Goal: Task Accomplishment & Management: Complete application form

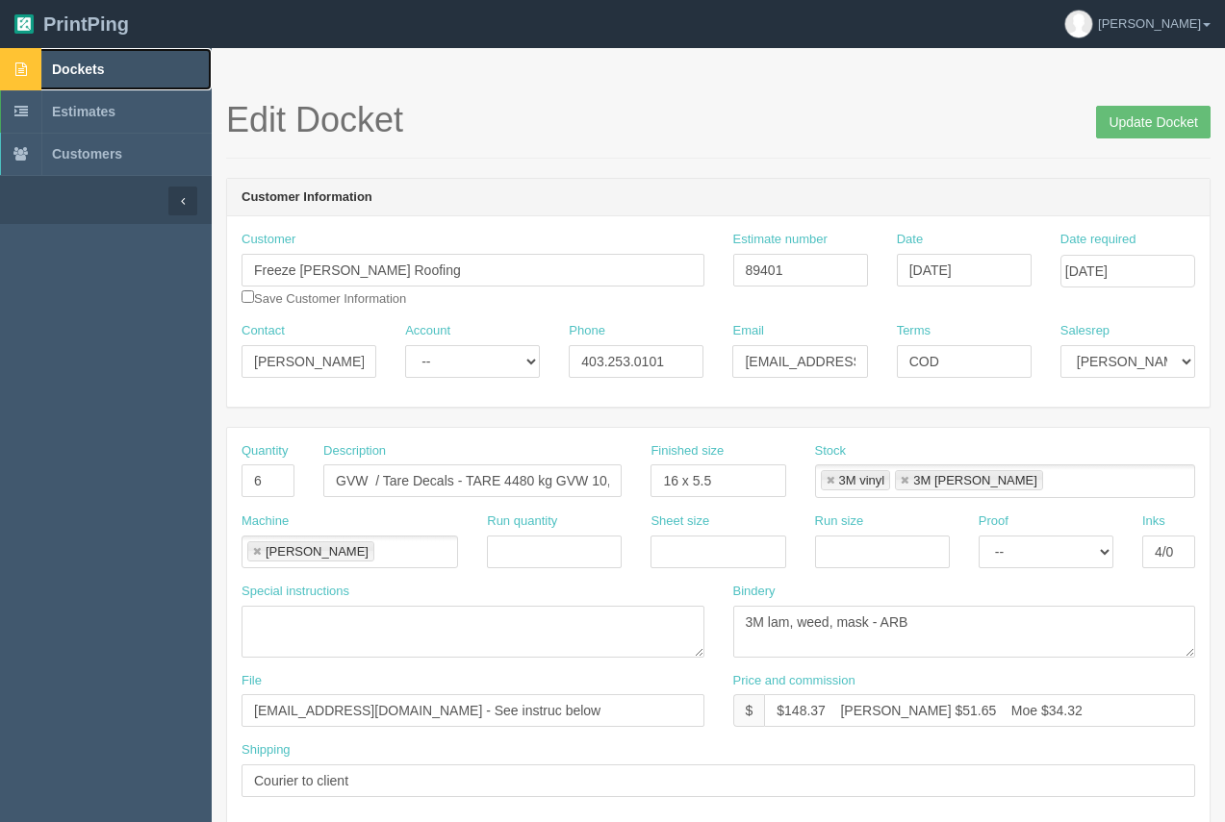
click at [41, 61] on icon at bounding box center [21, 69] width 42 height 42
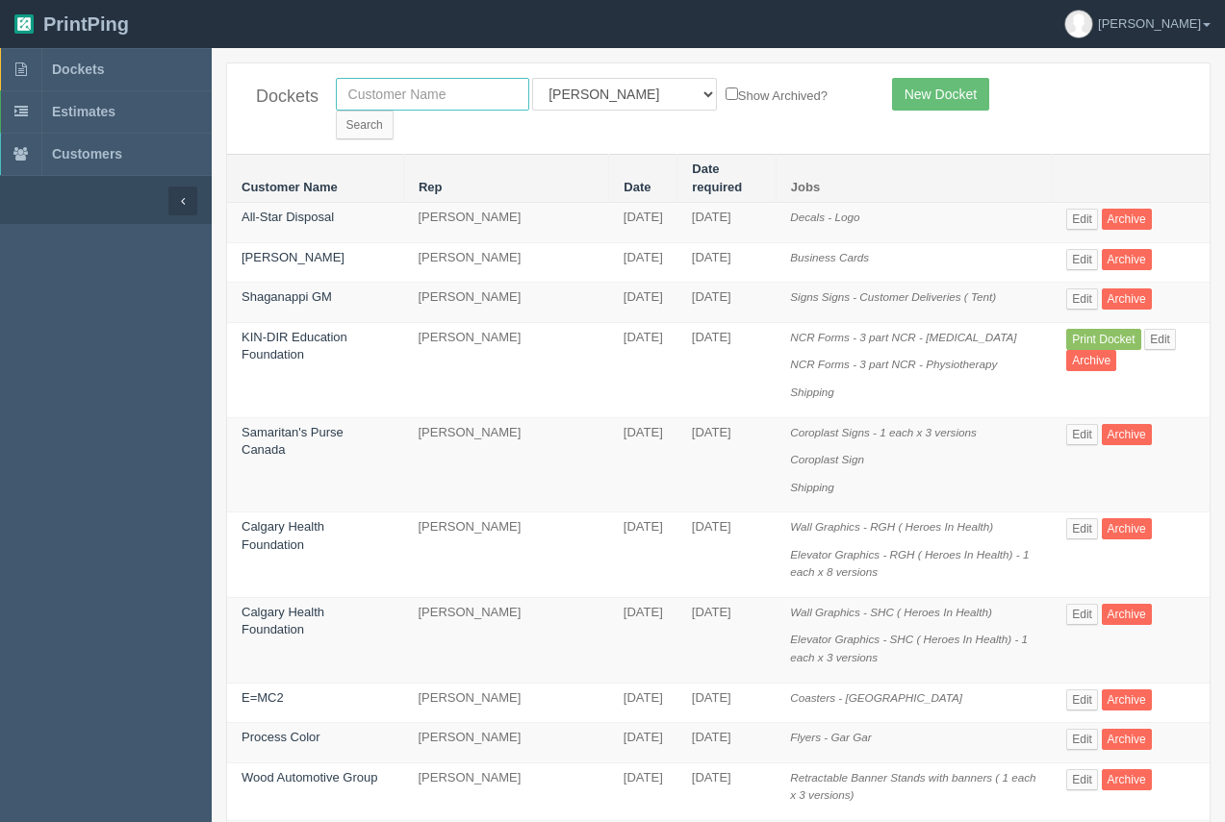
drag, startPoint x: 432, startPoint y: 98, endPoint x: 425, endPoint y: 84, distance: 15.9
click at [432, 99] on input "text" at bounding box center [432, 94] width 193 height 33
type input "gasonic"
click at [393, 111] on input "Search" at bounding box center [365, 125] width 58 height 29
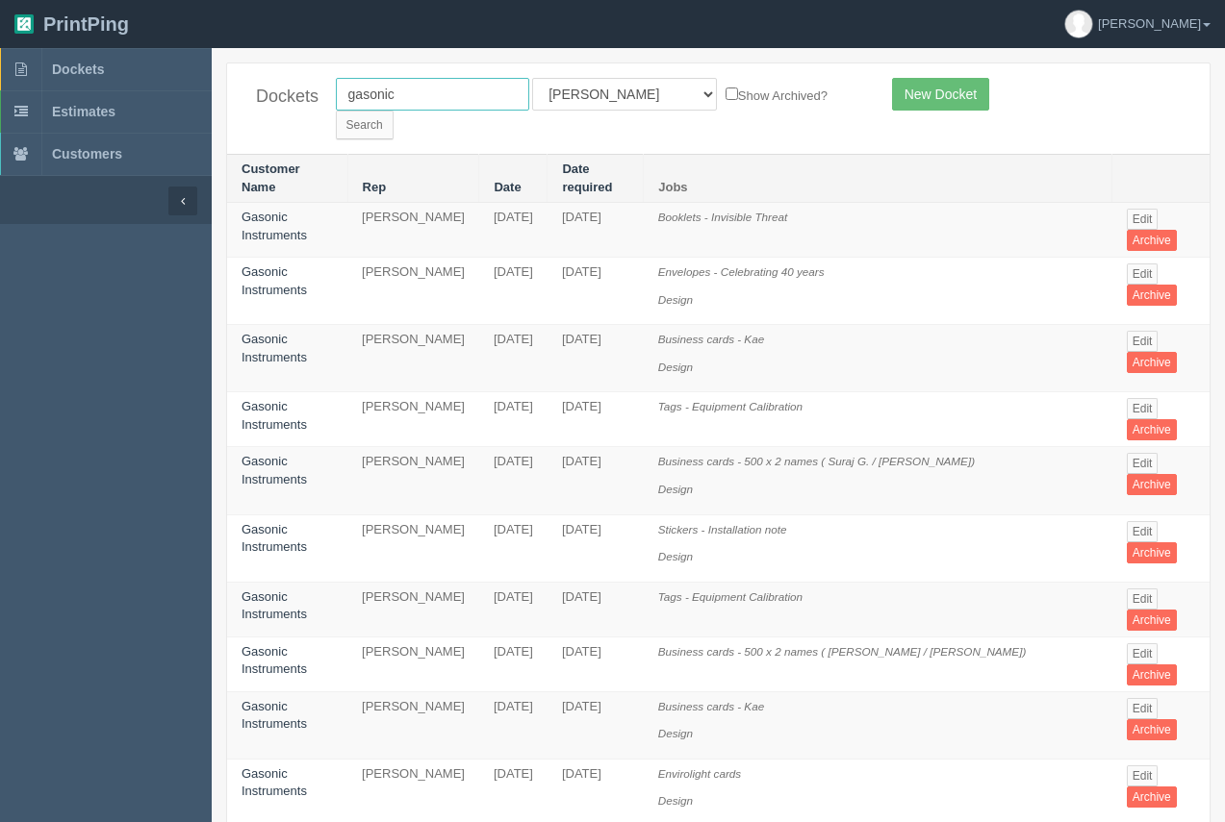
drag, startPoint x: 415, startPoint y: 90, endPoint x: 338, endPoint y: 109, distance: 79.1
click at [338, 109] on input "gasonic" at bounding box center [432, 94] width 193 height 33
type input "[PERSON_NAME]"
click at [393, 111] on input "Search" at bounding box center [365, 125] width 58 height 29
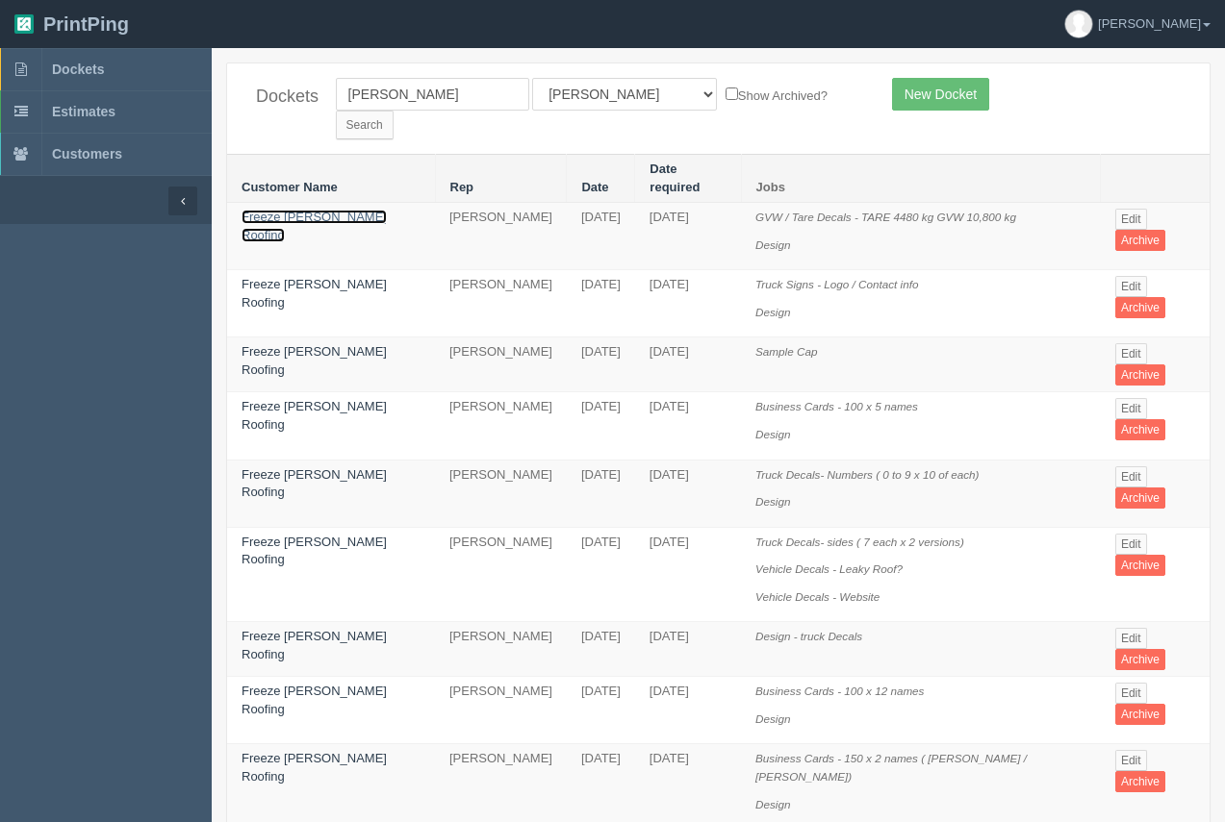
click at [294, 210] on link "Freeze [PERSON_NAME] Roofing" at bounding box center [313, 226] width 145 height 33
click at [288, 210] on link "Freeze [PERSON_NAME] Roofing" at bounding box center [313, 226] width 145 height 33
click at [286, 210] on link "Freeze [PERSON_NAME] Roofing" at bounding box center [313, 226] width 145 height 33
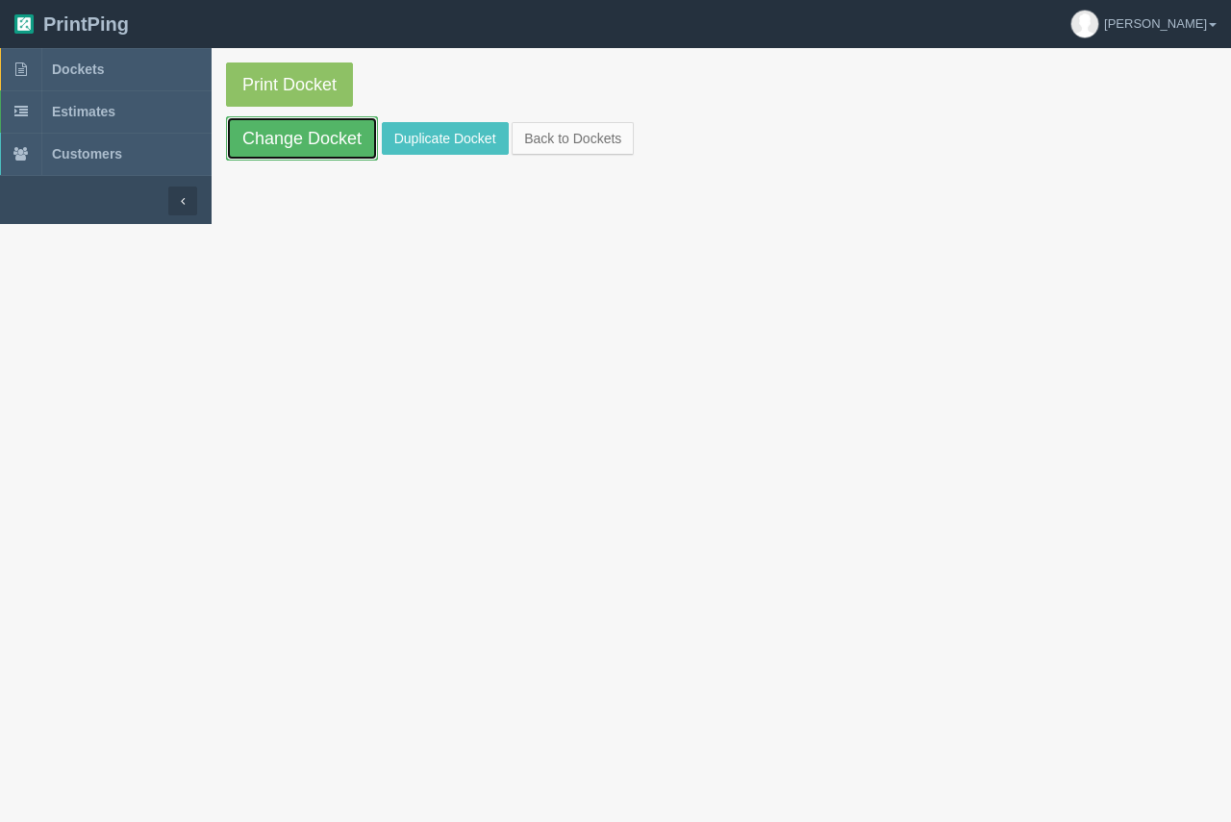
click at [307, 144] on link "Change Docket" at bounding box center [302, 138] width 152 height 44
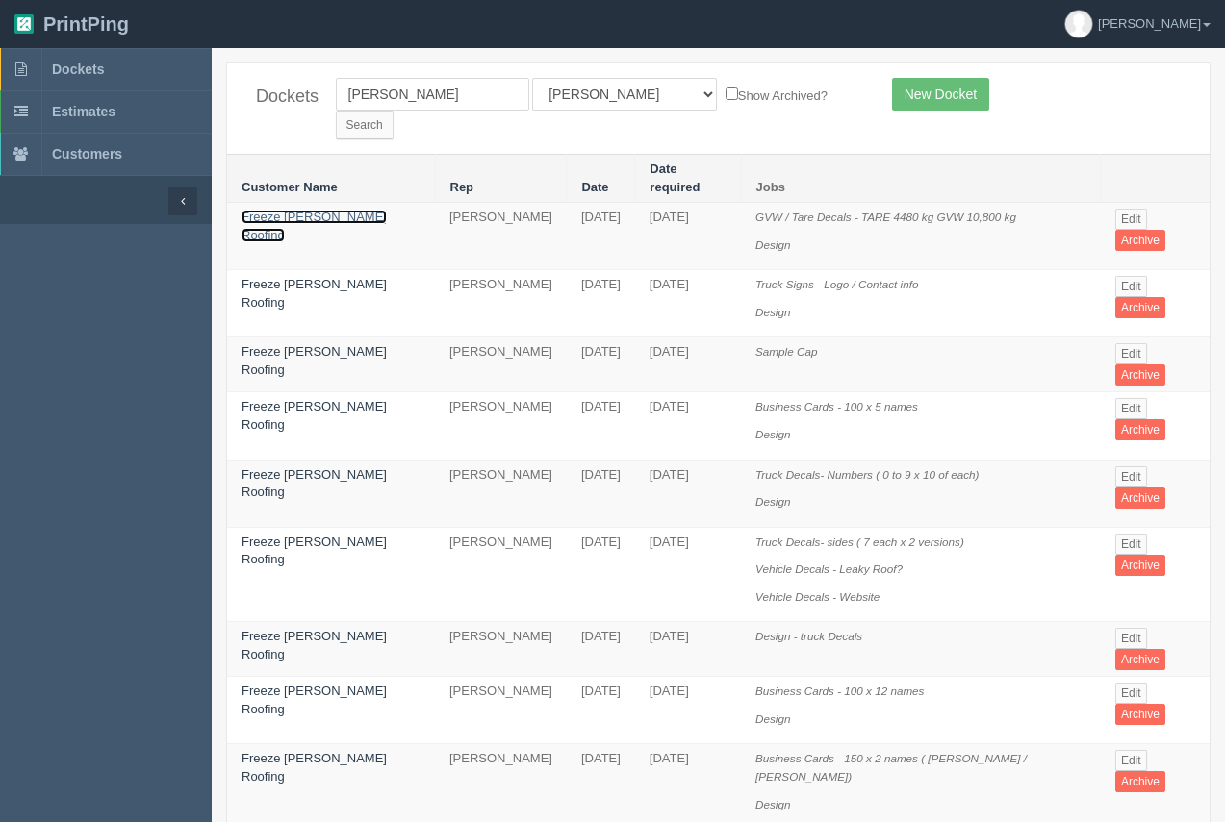
click at [300, 210] on link "Freeze [PERSON_NAME] Roofing" at bounding box center [313, 226] width 145 height 33
click at [300, 210] on link "Freeze Maxwell Roofing" at bounding box center [313, 226] width 145 height 33
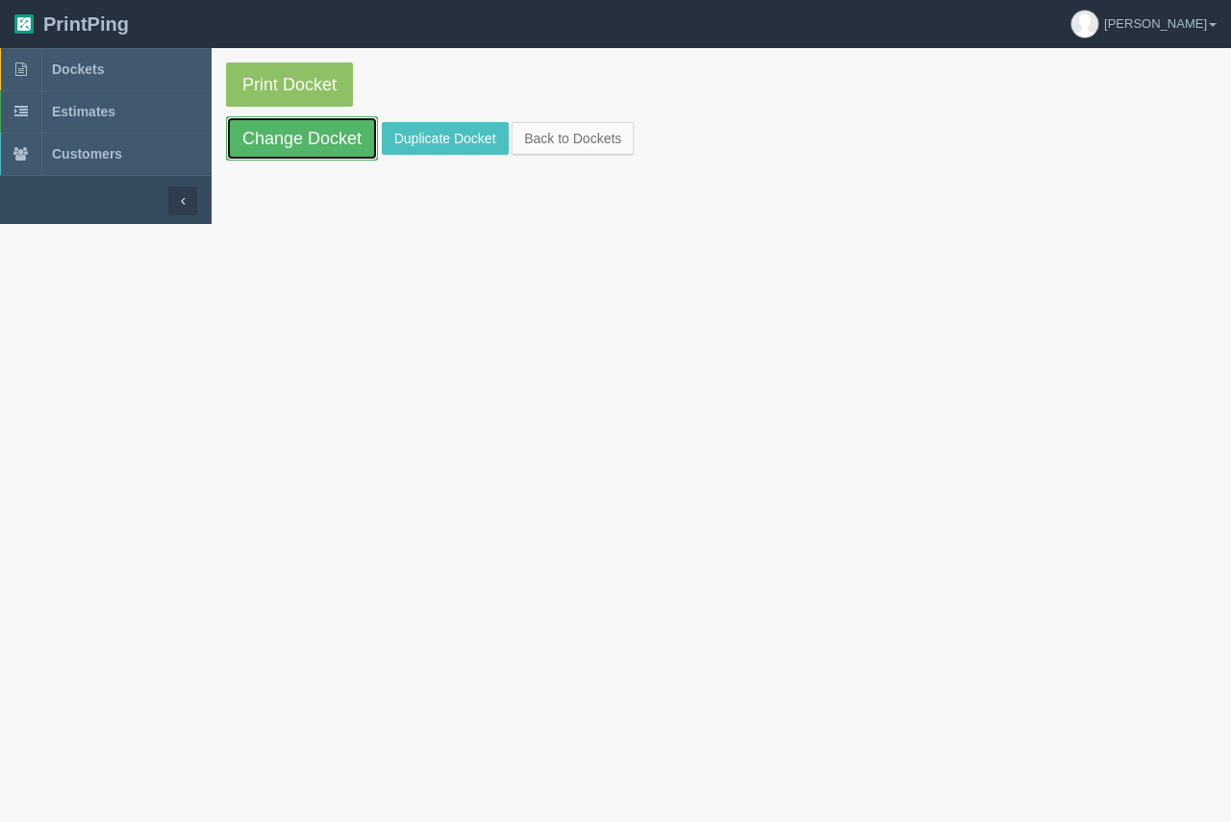
click at [341, 140] on link "Change Docket" at bounding box center [302, 138] width 152 height 44
click at [443, 134] on link "Duplicate Docket" at bounding box center [445, 138] width 127 height 33
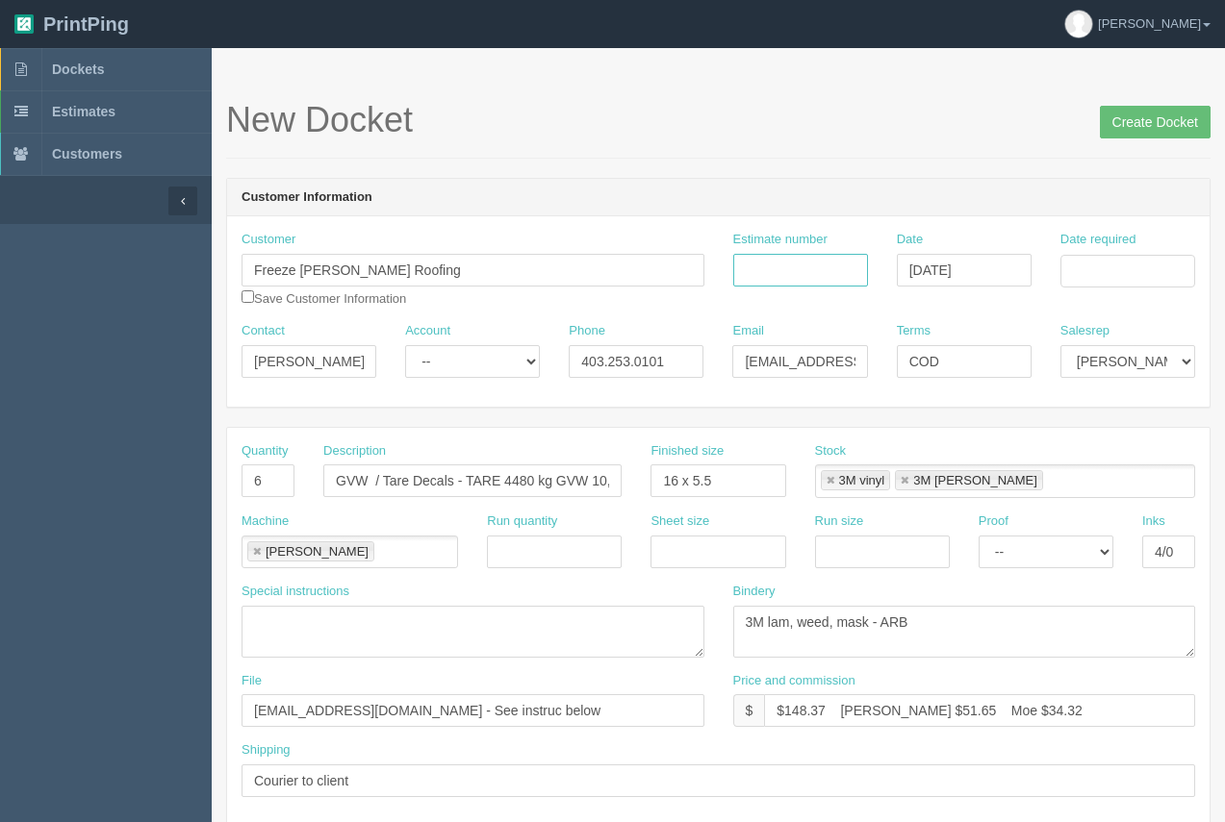
click at [766, 279] on input "Estimate number" at bounding box center [800, 270] width 135 height 33
type input "89401"
click at [1128, 267] on input "Date required" at bounding box center [1127, 271] width 135 height 33
click at [1030, 484] on td "24" at bounding box center [1024, 483] width 26 height 28
click at [1038, 484] on td "25" at bounding box center [1050, 483] width 28 height 28
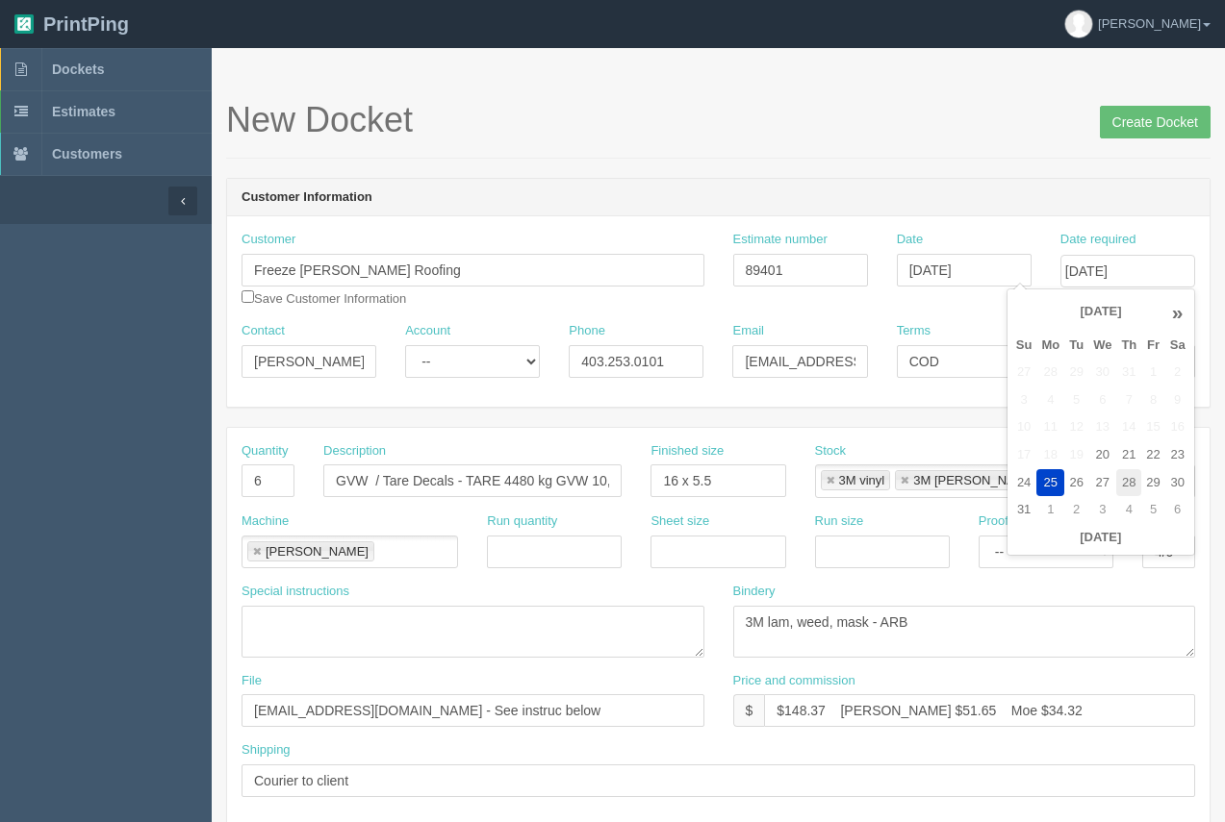
click at [1134, 483] on td "28" at bounding box center [1128, 483] width 25 height 28
type input "August 28, 2025"
drag, startPoint x: 892, startPoint y: 177, endPoint x: 866, endPoint y: 195, distance: 31.8
click at [890, 178] on div "Customer Information Customer Freeze Maxwell Roofing Save Customer Information …" at bounding box center [718, 293] width 984 height 230
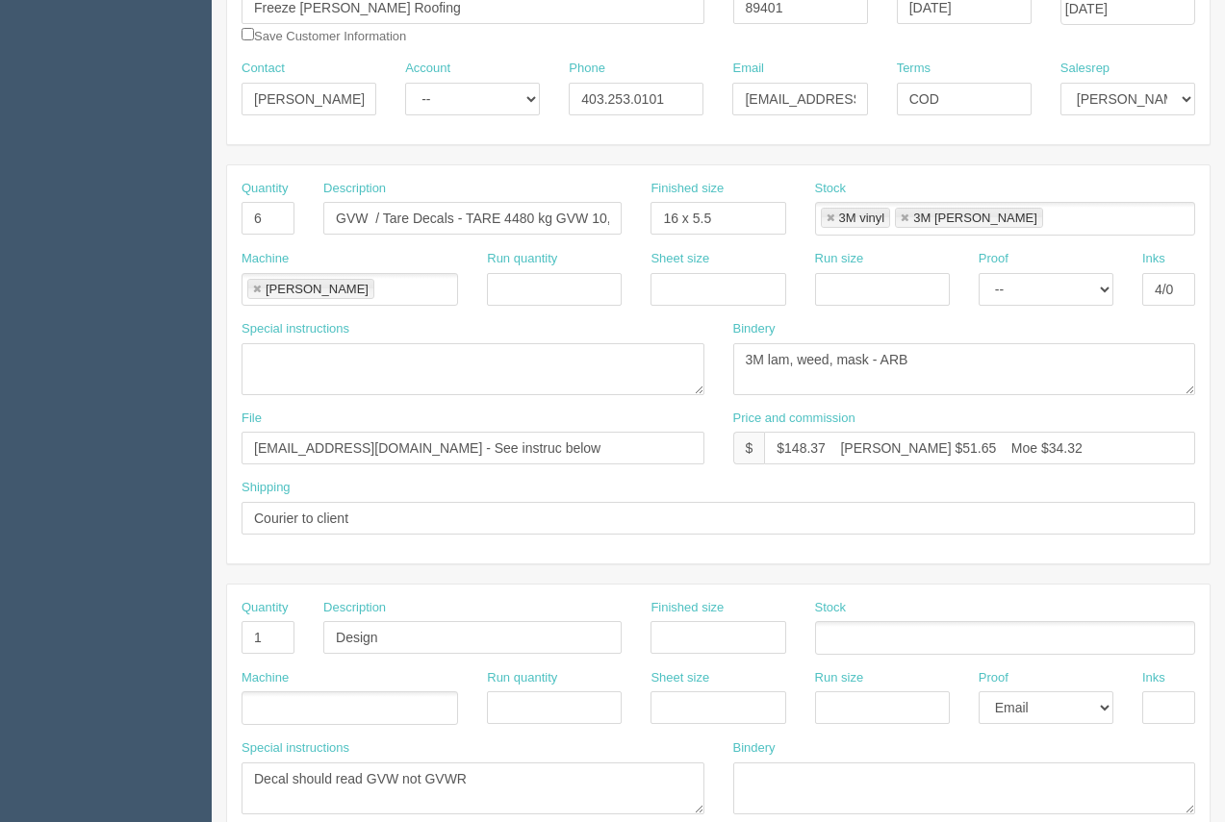
scroll to position [251, 0]
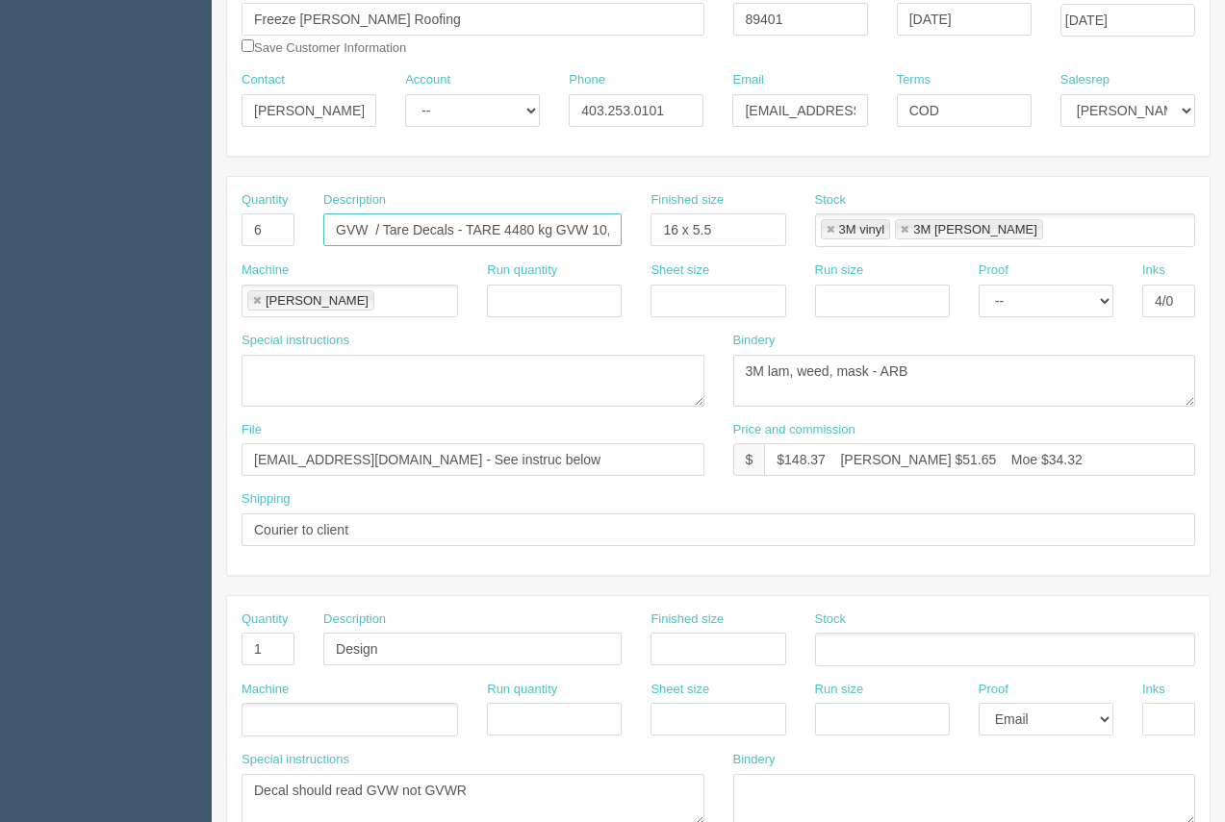
click at [604, 227] on input "GVW / Tare Decals - TARE 4480 kg GVW 10,800 kg" at bounding box center [472, 230] width 298 height 33
type input "GVW / Tare Decals - TARE 4480 kg GVW 12,800 kg"
click at [486, 464] on input "files@allrush.ca - See instruc below" at bounding box center [472, 459] width 463 height 33
type input "files@allrush.ca - See instruc"
click at [290, 377] on textarea at bounding box center [472, 381] width 463 height 52
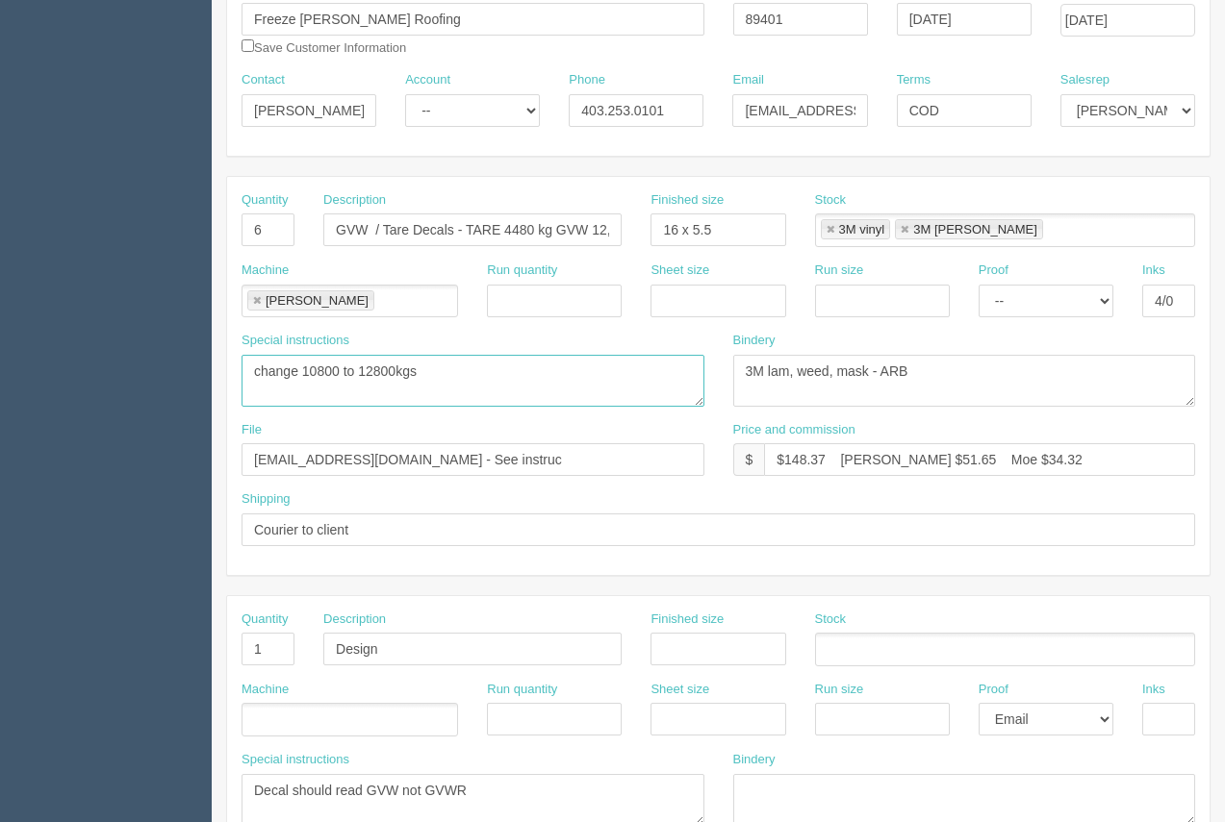
type textarea "change 10800 to 12800kgs"
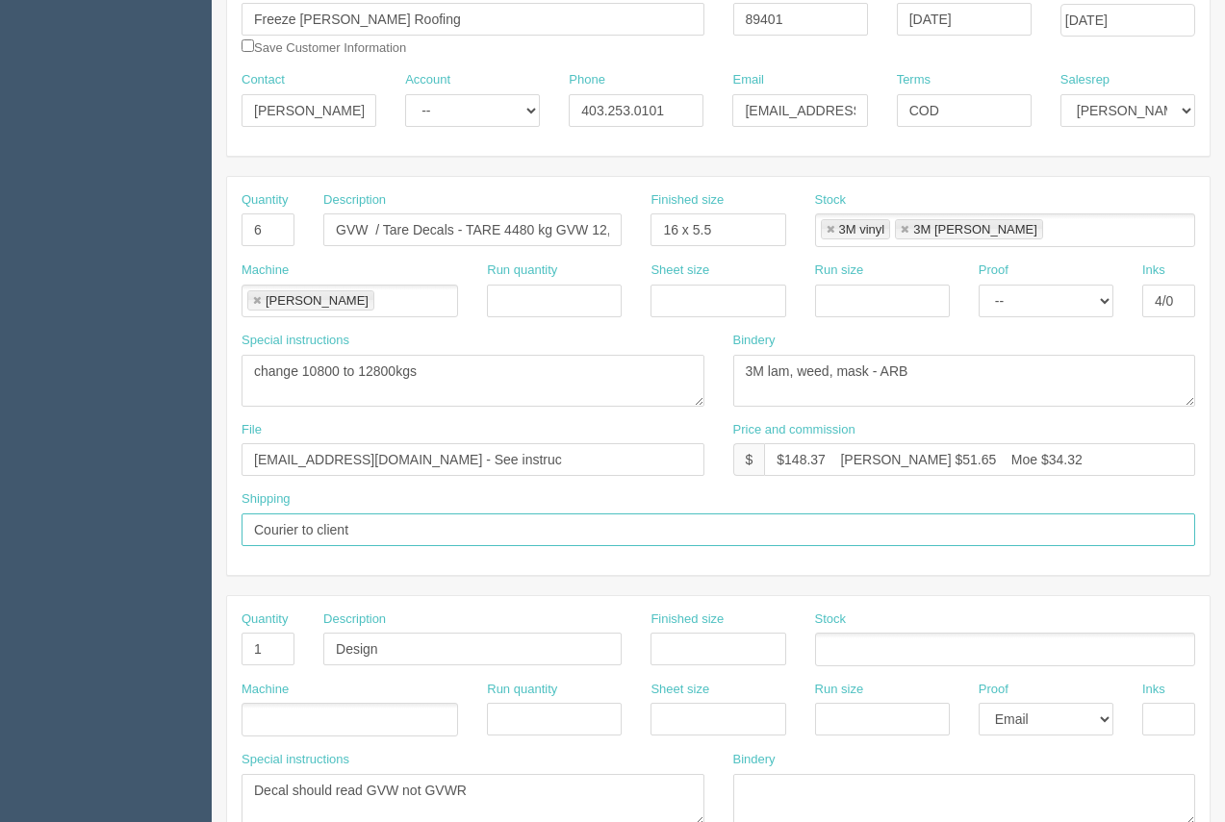
drag, startPoint x: 410, startPoint y: 537, endPoint x: 190, endPoint y: 513, distance: 220.6
click at [190, 513] on section "Dockets Estimates Customers" at bounding box center [612, 646] width 1225 height 1699
type input "Call / Email for pick up"
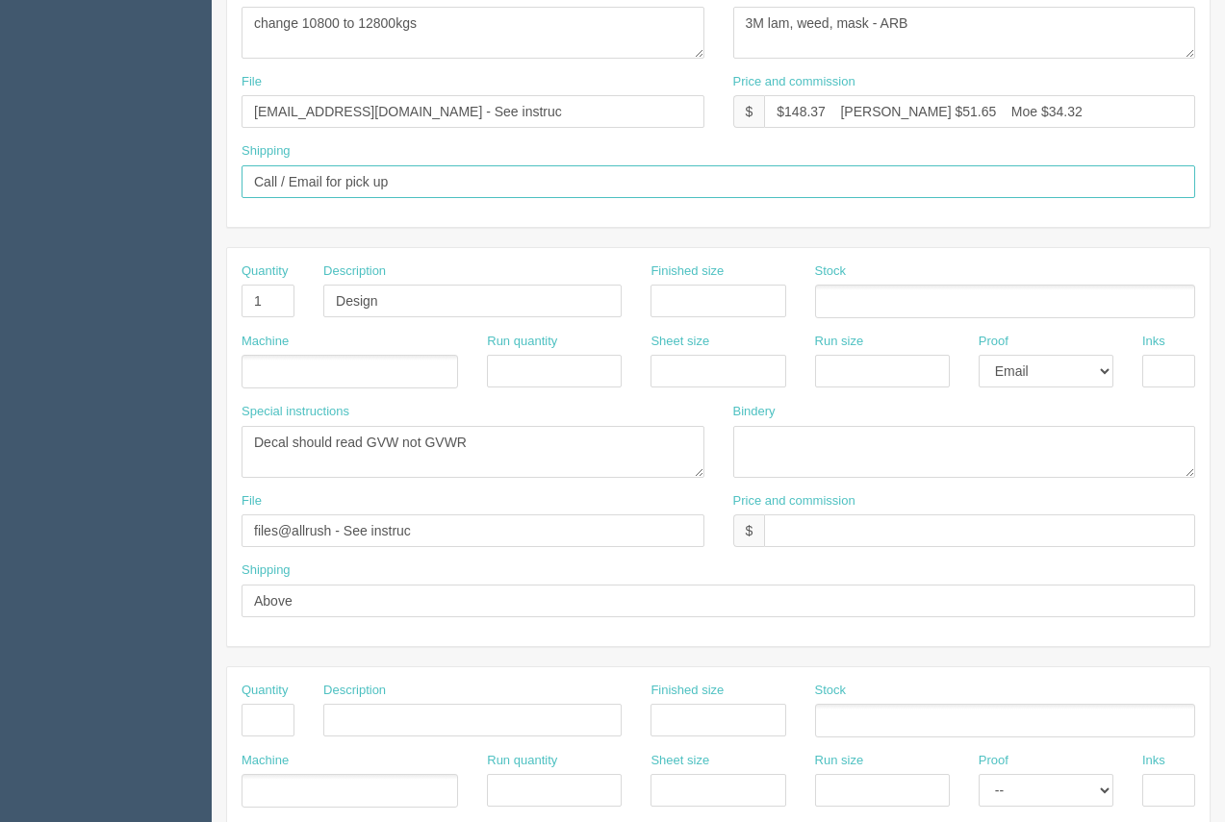
scroll to position [597, 0]
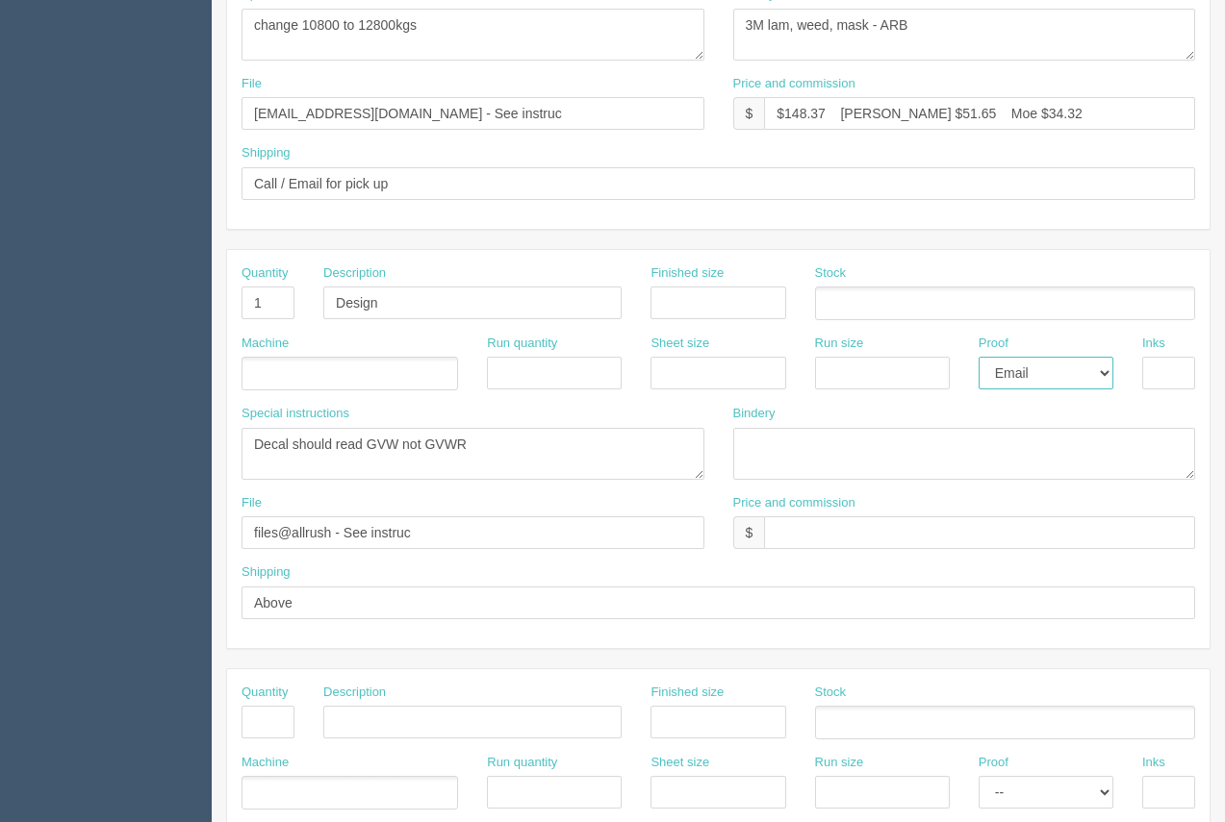
click at [1053, 367] on select "-- Email Hard Copy" at bounding box center [1045, 373] width 135 height 33
select select
click at [978, 357] on select "-- Email Hard Copy" at bounding box center [1045, 373] width 135 height 33
drag, startPoint x: 265, startPoint y: 305, endPoint x: 214, endPoint y: 294, distance: 52.1
click at [214, 294] on section "New Docket Create Docket Customer Information Customer Freeze Maxwell Roofing S…" at bounding box center [718, 300] width 1013 height 1699
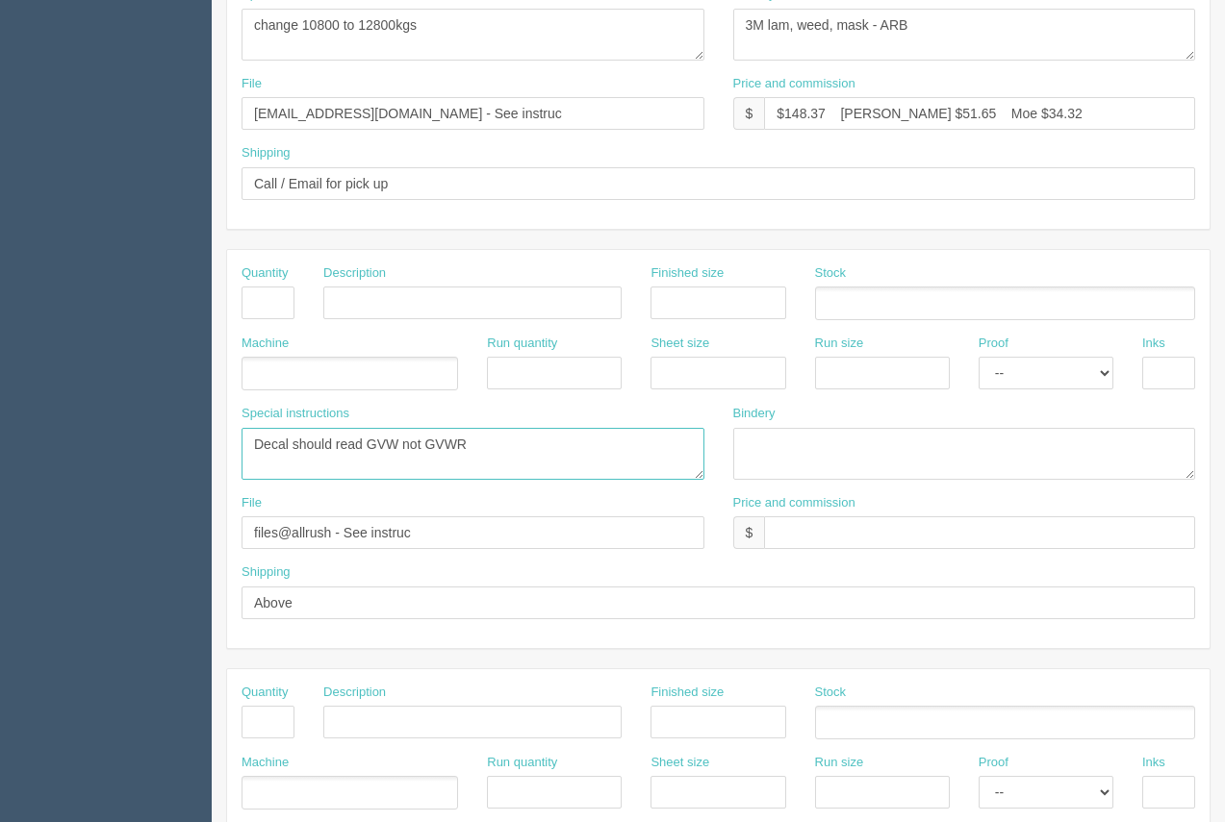
drag, startPoint x: 440, startPoint y: 445, endPoint x: 215, endPoint y: 428, distance: 224.8
click at [215, 428] on section "New Docket Create Docket Customer Information Customer Freeze Maxwell Roofing S…" at bounding box center [718, 300] width 1013 height 1699
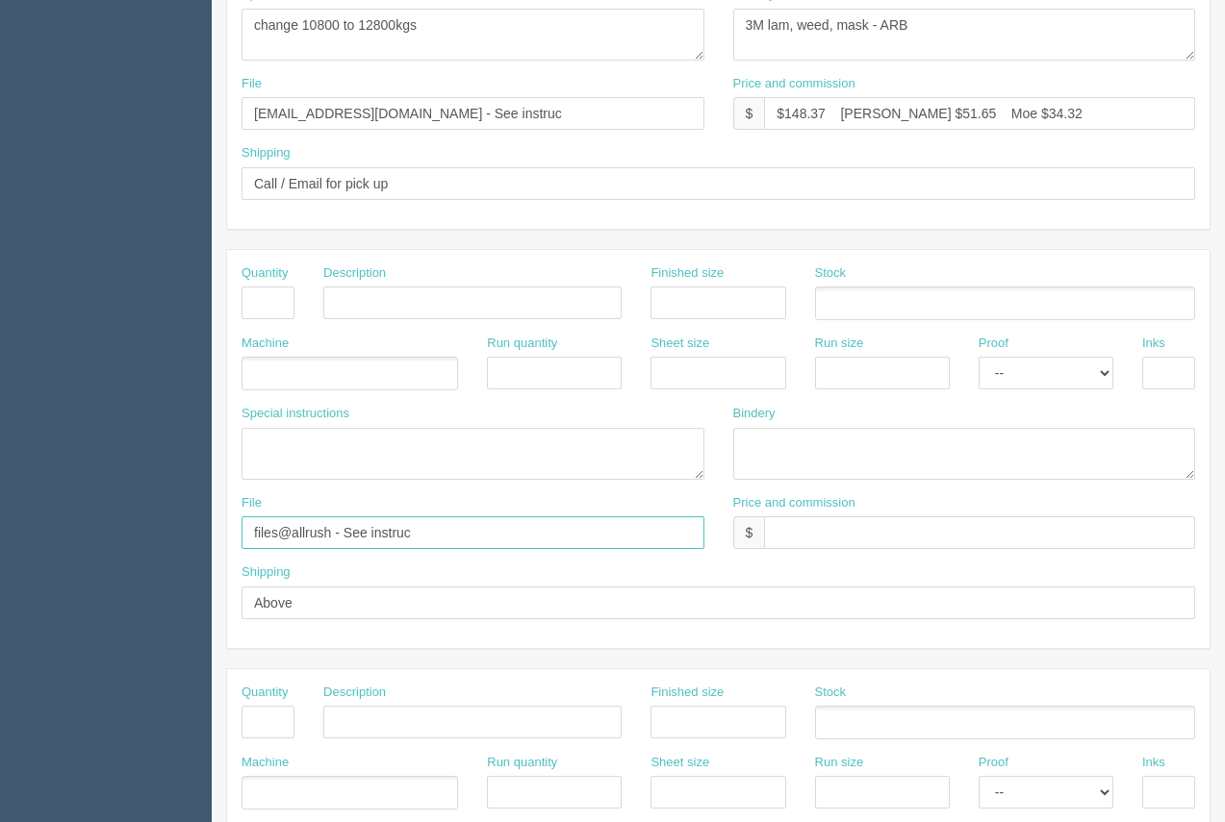
drag, startPoint x: 453, startPoint y: 541, endPoint x: 212, endPoint y: 561, distance: 242.3
click at [212, 561] on section "New Docket Create Docket Customer Information Customer Freeze Maxwell Roofing S…" at bounding box center [718, 300] width 1013 height 1699
drag, startPoint x: 254, startPoint y: 603, endPoint x: 228, endPoint y: 611, distance: 27.1
click at [228, 611] on div "Shipping Above" at bounding box center [718, 599] width 982 height 70
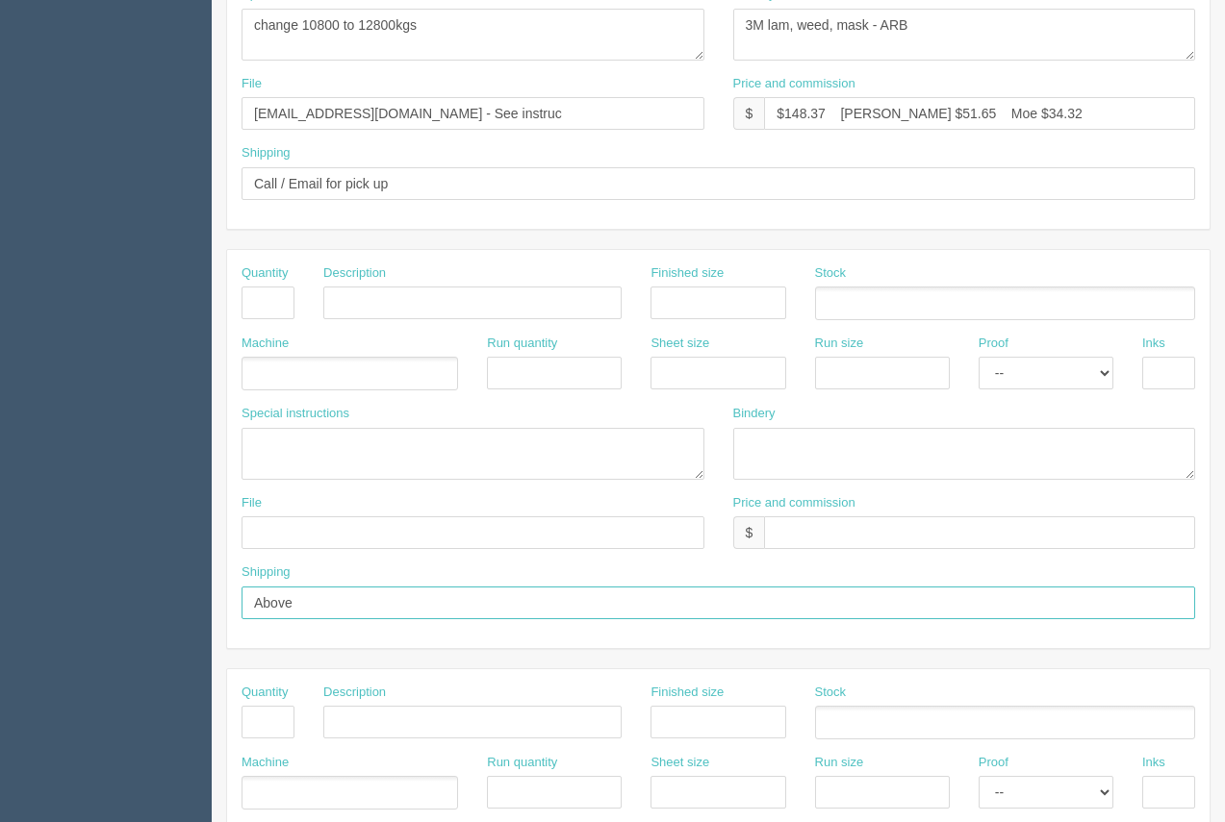
click at [223, 602] on section "New Docket Create Docket Customer Information Customer Freeze Maxwell Roofing S…" at bounding box center [718, 300] width 1013 height 1699
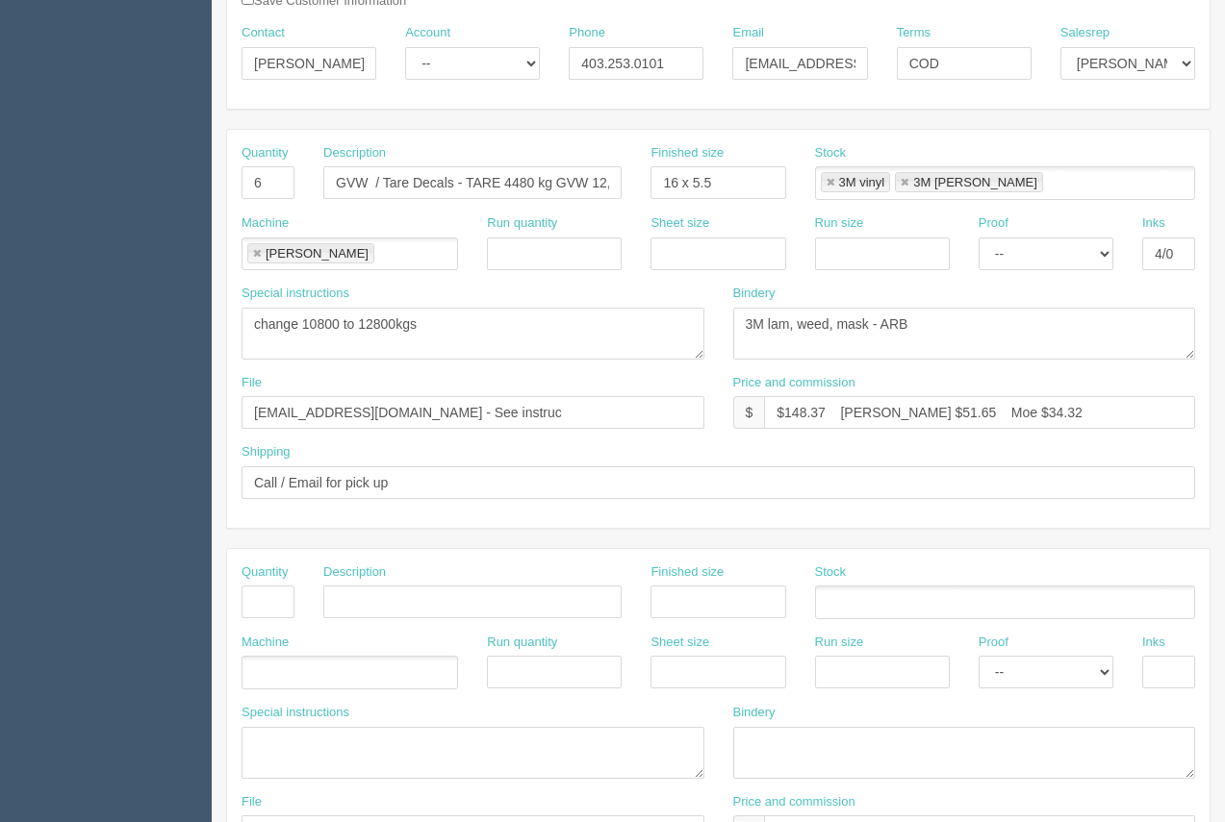
scroll to position [301, 0]
click at [1074, 248] on select "-- Email Hard Copy" at bounding box center [1045, 251] width 135 height 33
select select "Email"
click at [978, 235] on select "-- Email Hard Copy" at bounding box center [1045, 251] width 135 height 33
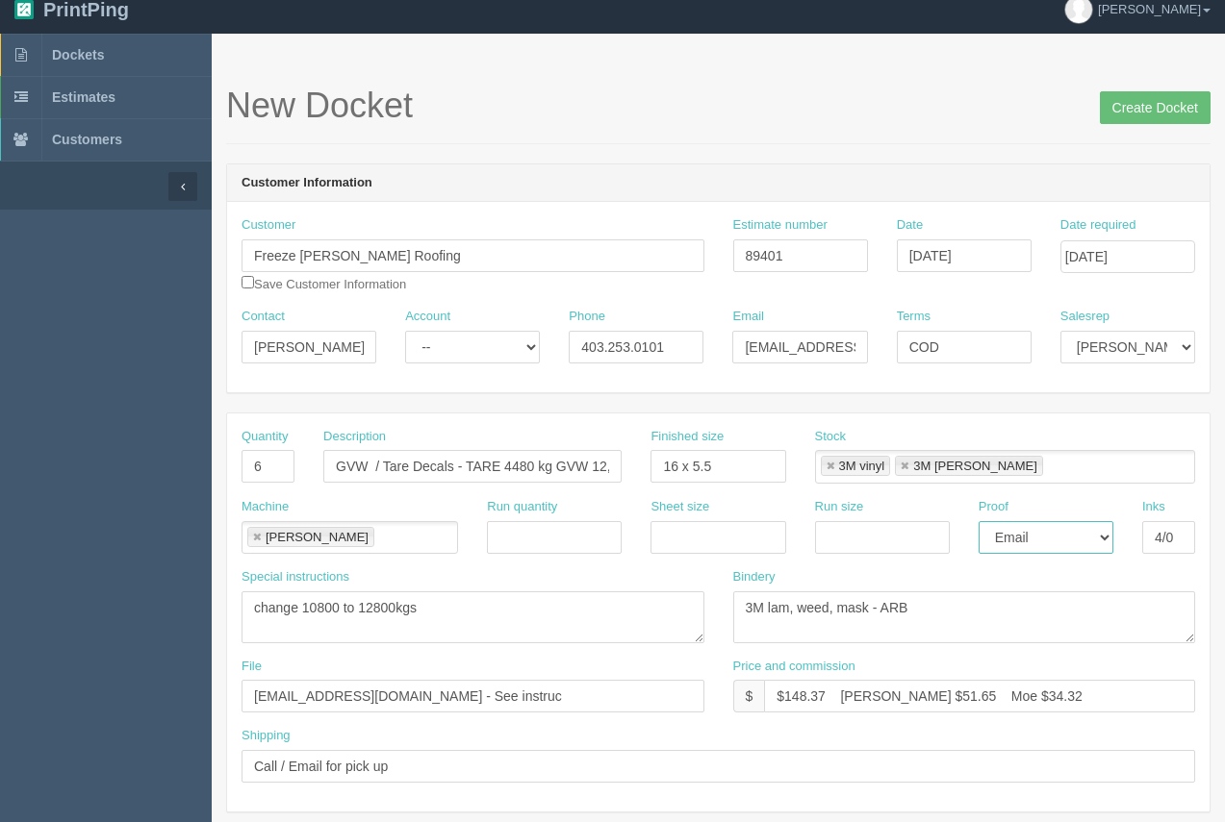
scroll to position [20, 0]
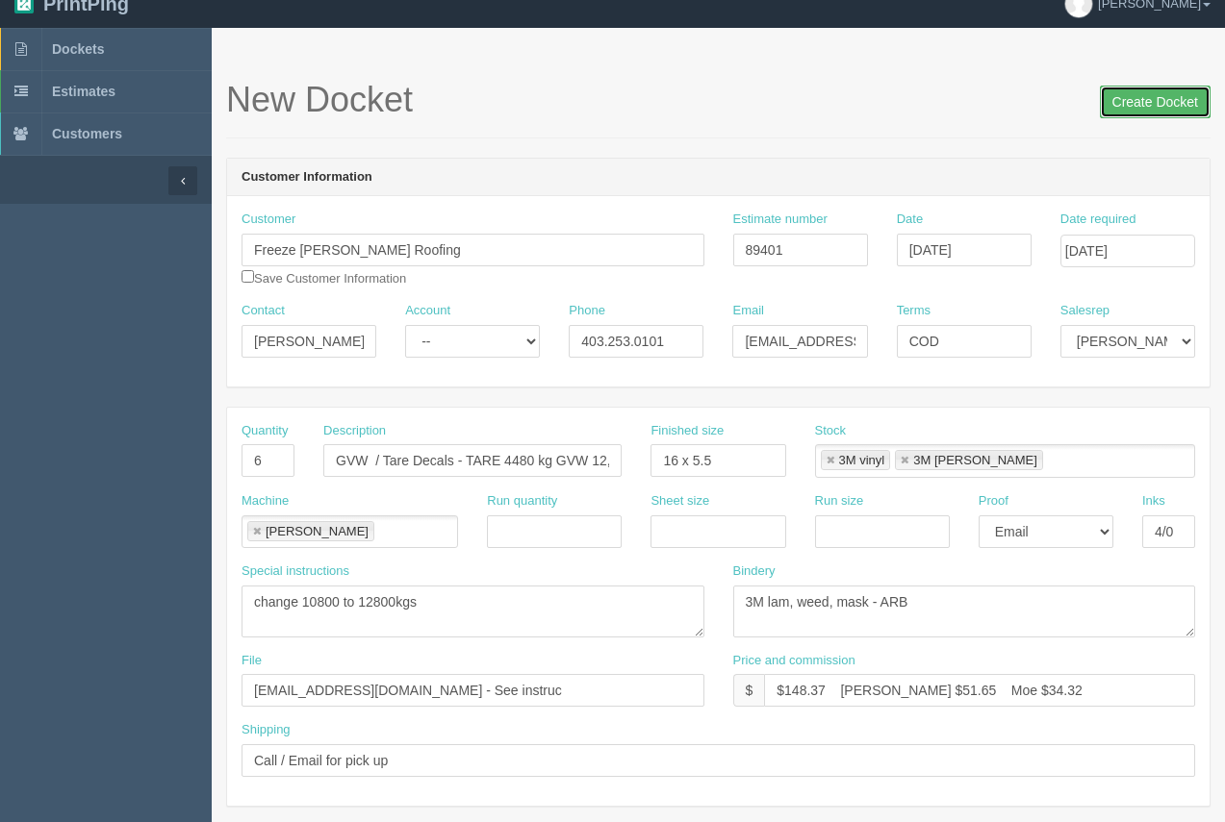
click at [1175, 98] on input "Create Docket" at bounding box center [1155, 102] width 111 height 33
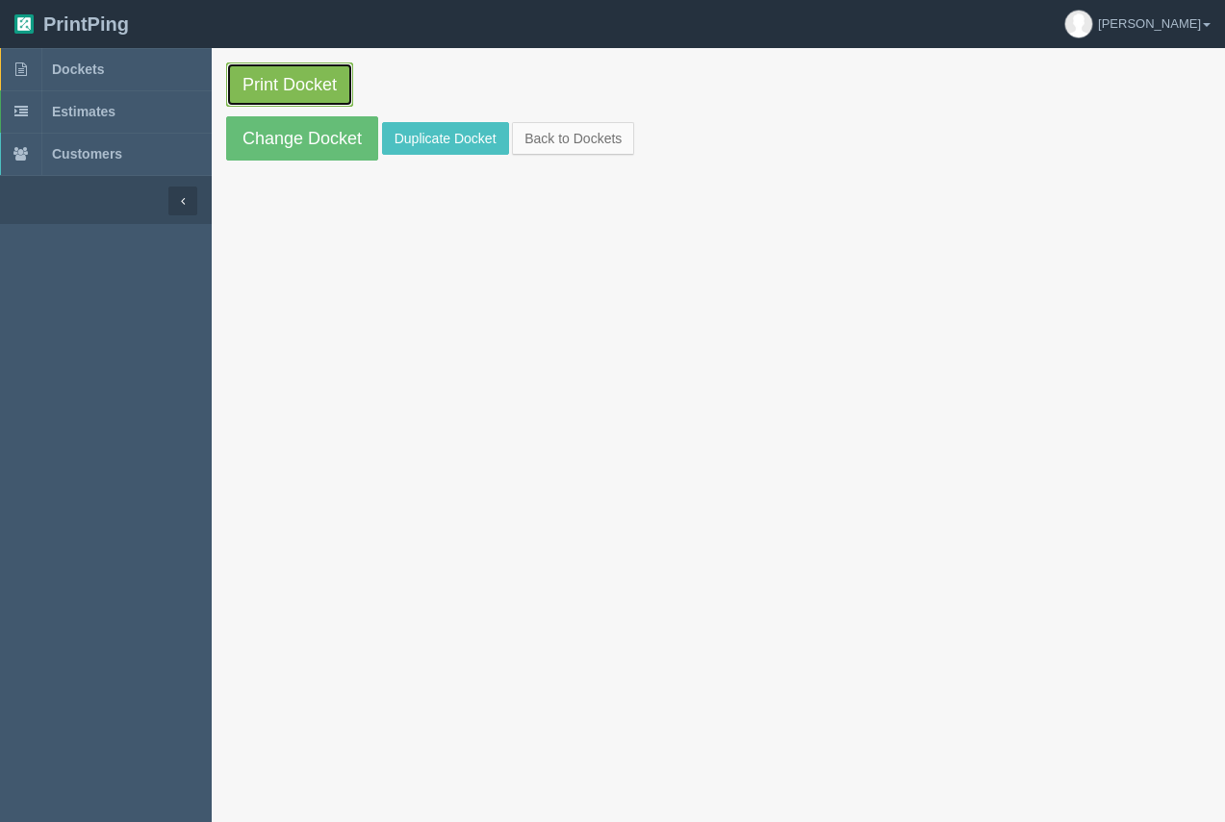
click at [319, 90] on link "Print Docket" at bounding box center [289, 85] width 127 height 44
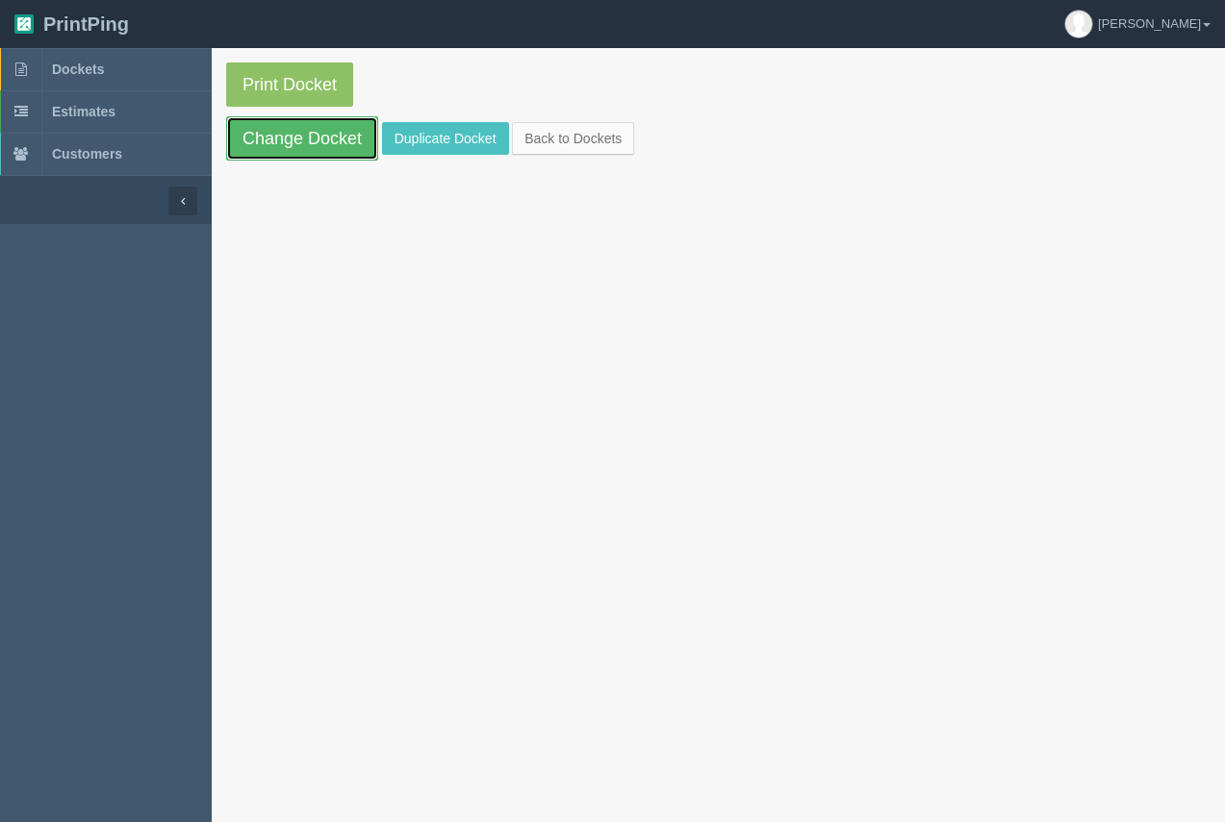
click at [348, 138] on link "Change Docket" at bounding box center [302, 138] width 152 height 44
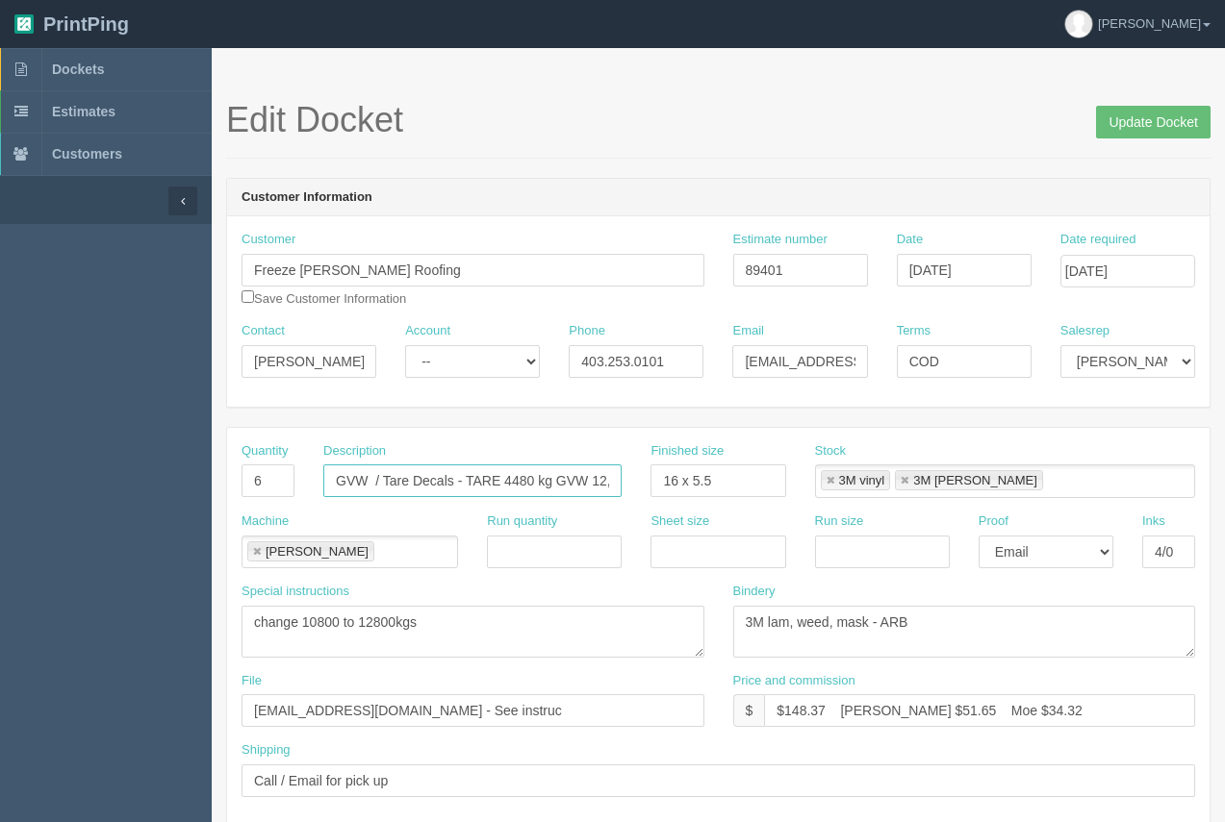
drag, startPoint x: 499, startPoint y: 480, endPoint x: 473, endPoint y: 472, distance: 27.1
click at [468, 474] on input "GVW / Tare Decals - TARE 4480 kg GVW 12,800 kg" at bounding box center [472, 481] width 298 height 33
click at [582, 484] on input "GVW / Tare Decals - GVW 4480 kg GVW 12,800 kg" at bounding box center [472, 481] width 298 height 33
click at [548, 485] on input "GVW / Tare Decals - GVW 4480 kg Tare 12,800 kg" at bounding box center [472, 481] width 298 height 33
click at [595, 486] on input "GVW / Tare Decals - GVW 4480 kg / Tare 12,800 kg" at bounding box center [472, 481] width 298 height 33
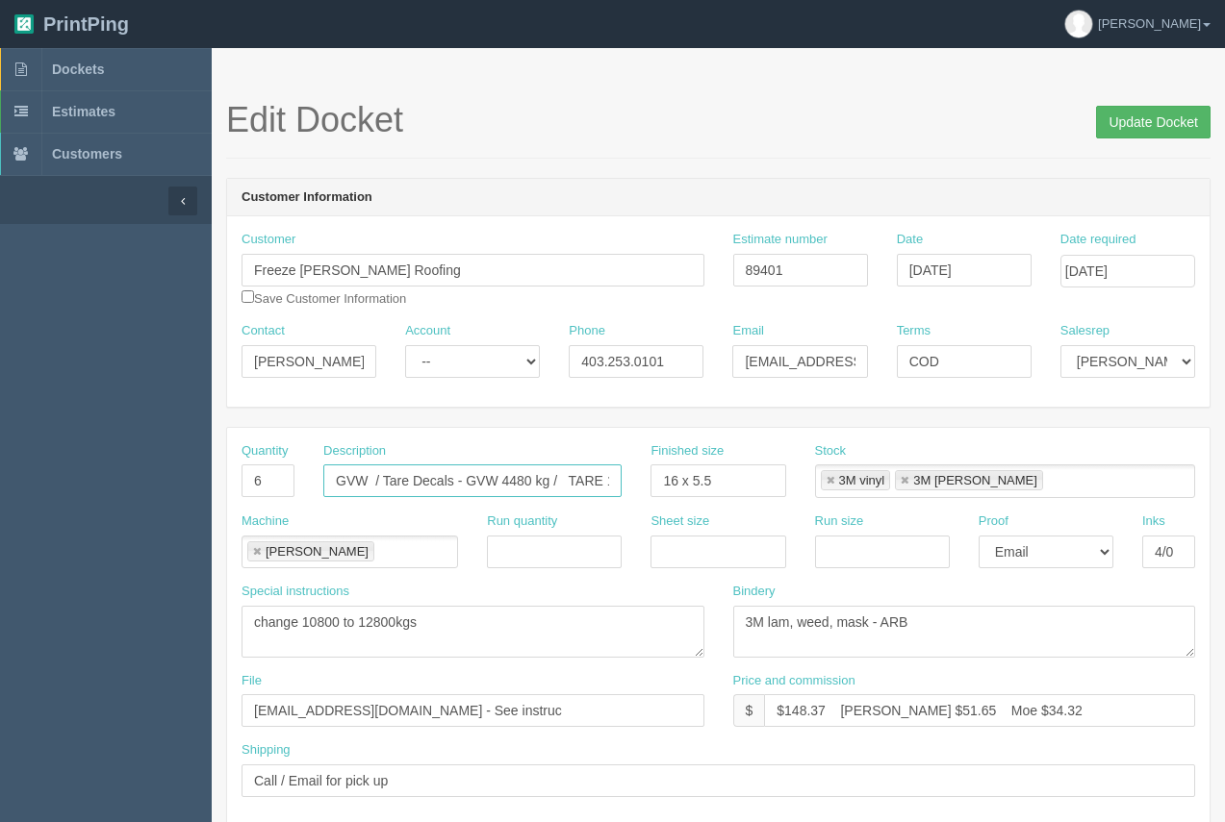
type input "GVW / Tare Decals - GVW 4480 kg / TARE 12,800 kg"
click at [1175, 119] on input "Update Docket" at bounding box center [1153, 122] width 114 height 33
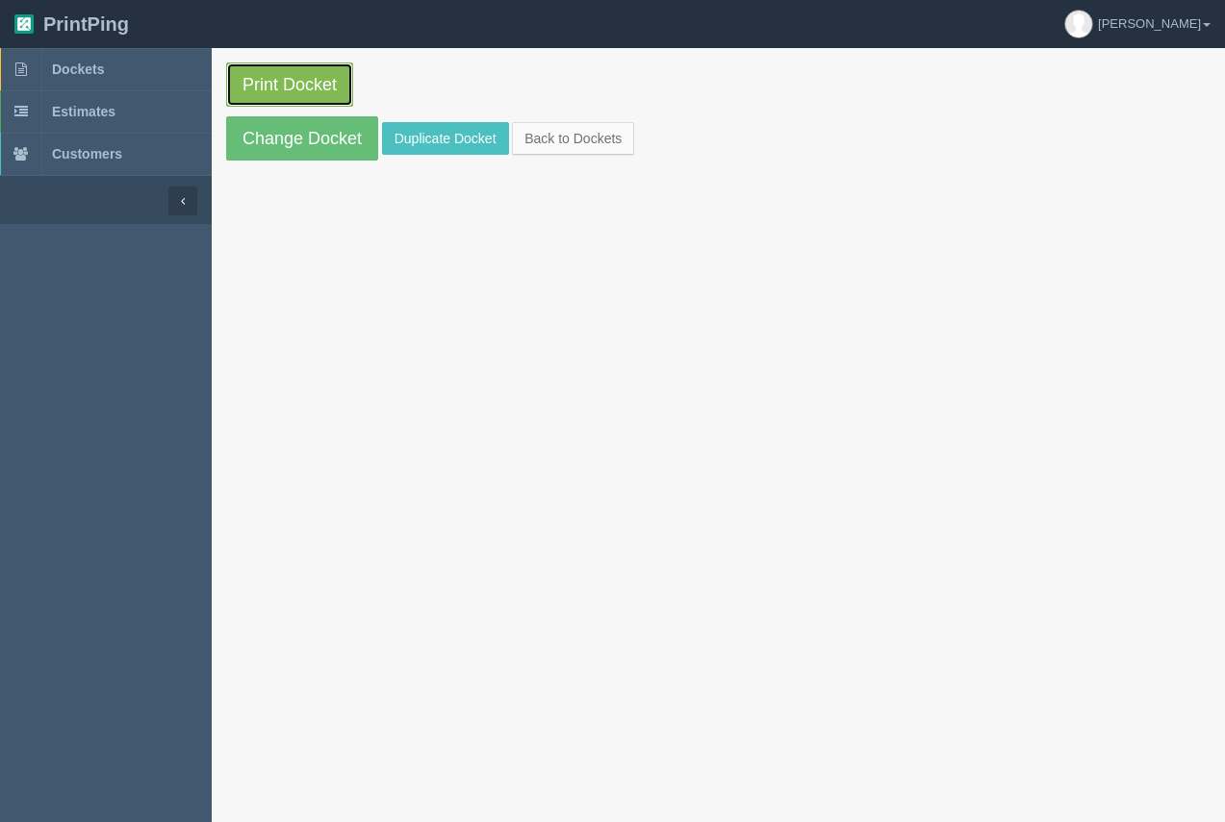
click at [320, 89] on link "Print Docket" at bounding box center [289, 85] width 127 height 44
